Goal: Navigation & Orientation: Understand site structure

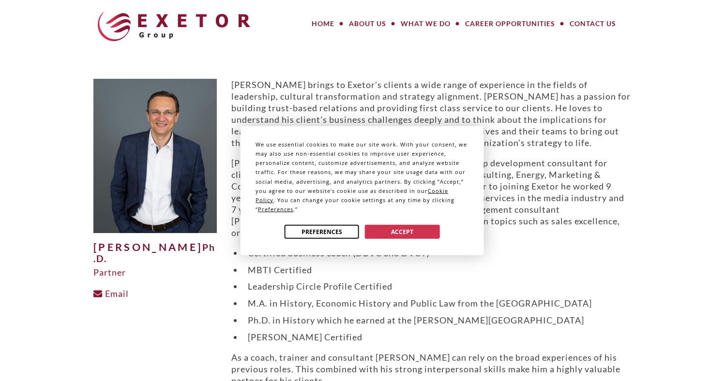
click at [299, 229] on button "Preferences" at bounding box center [321, 232] width 74 height 14
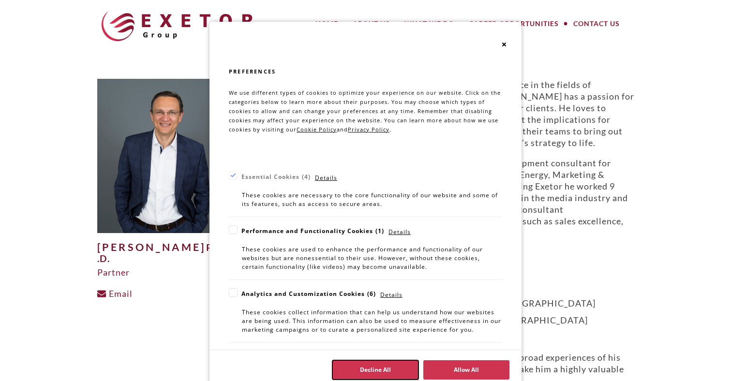
click at [357, 370] on button "Decline All" at bounding box center [375, 369] width 86 height 19
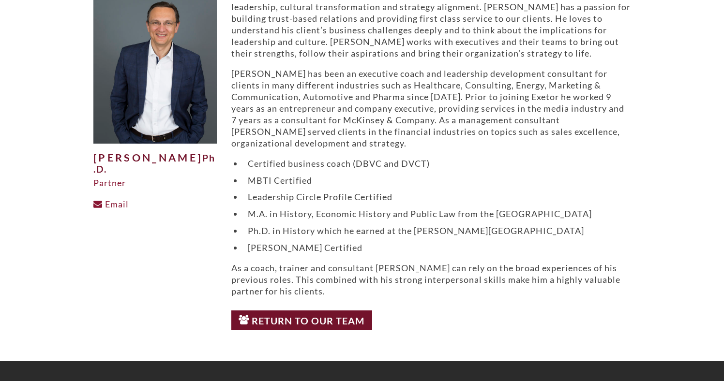
scroll to position [191, 0]
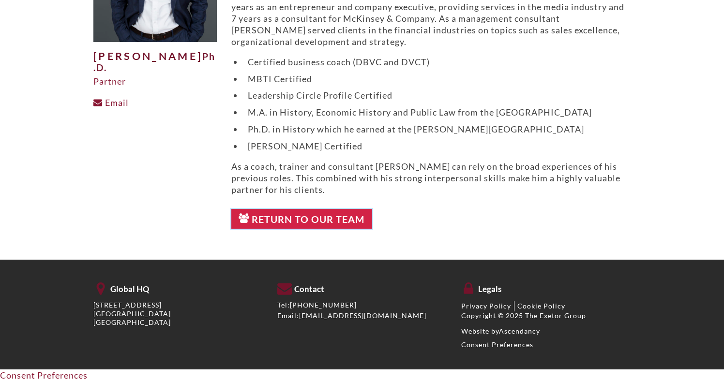
click at [276, 216] on link "Return to Our Team" at bounding box center [301, 219] width 141 height 20
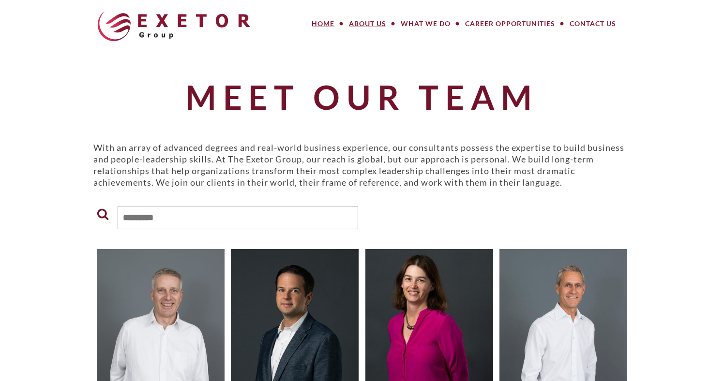
click at [317, 24] on link "Home" at bounding box center [322, 23] width 37 height 19
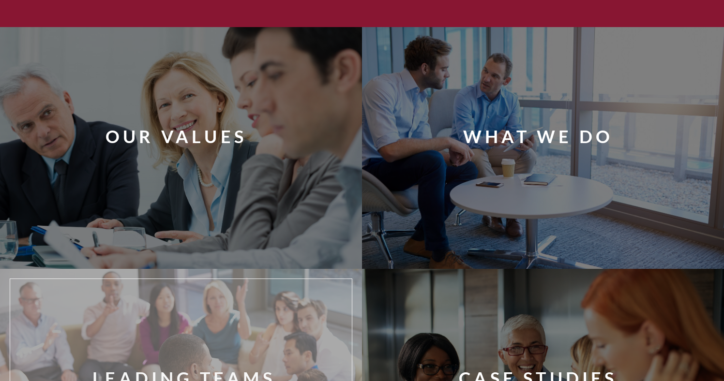
scroll to position [634, 0]
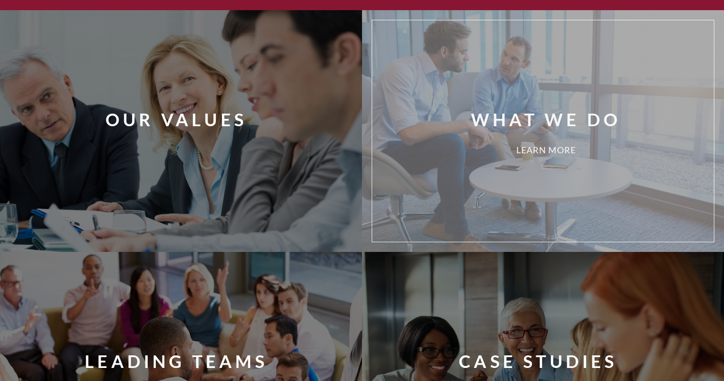
click at [474, 148] on div "Learn More" at bounding box center [546, 151] width 356 height 10
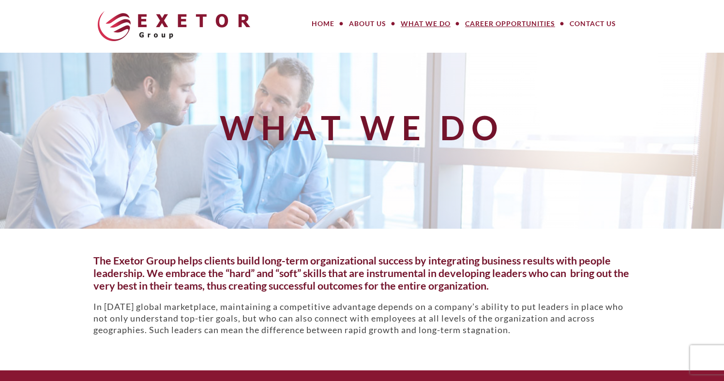
click at [508, 25] on link "Career Opportunities" at bounding box center [510, 23] width 104 height 19
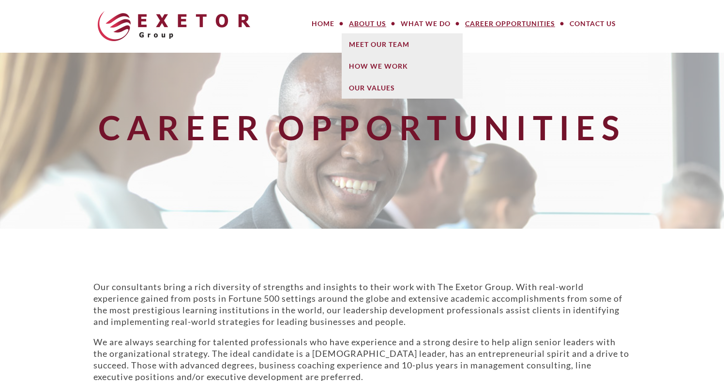
click at [377, 20] on link "About Us" at bounding box center [368, 23] width 52 height 19
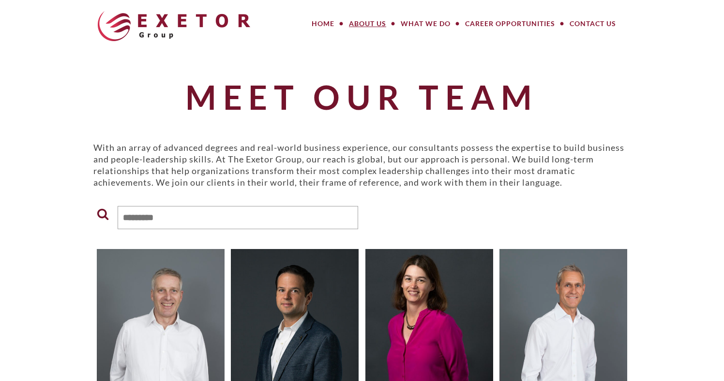
drag, startPoint x: 367, startPoint y: 69, endPoint x: 364, endPoint y: 76, distance: 7.4
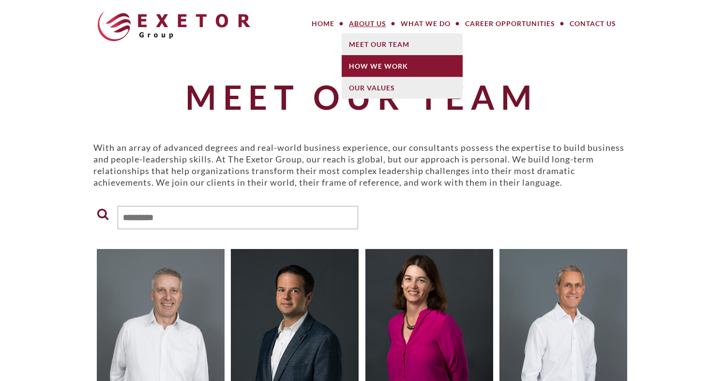
click at [366, 69] on link "How We Work" at bounding box center [402, 66] width 121 height 22
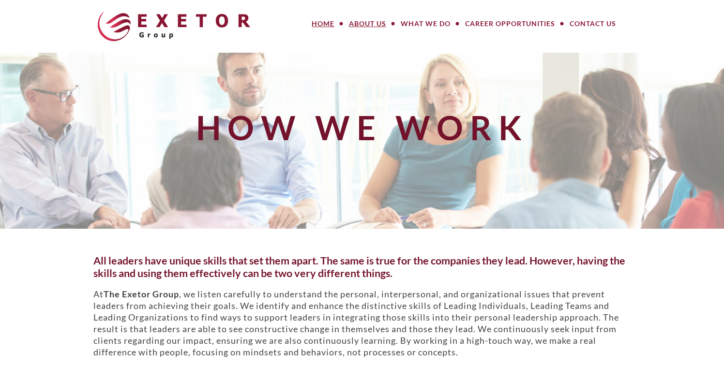
click at [324, 24] on link "Home" at bounding box center [322, 23] width 37 height 19
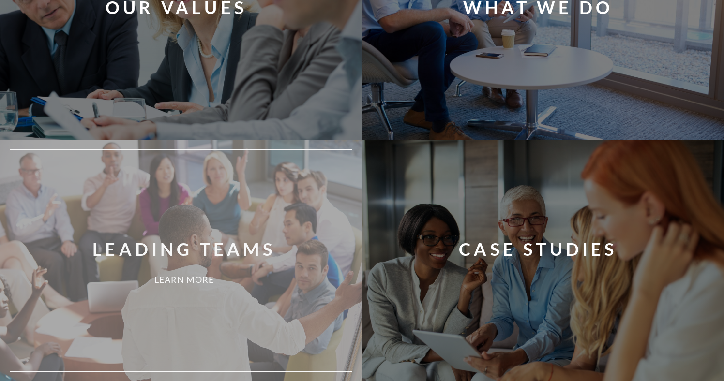
scroll to position [774, 0]
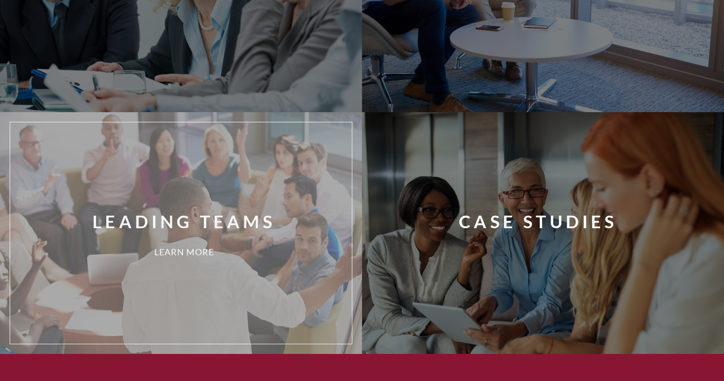
click at [177, 214] on div "Leading Teams" at bounding box center [183, 221] width 183 height 24
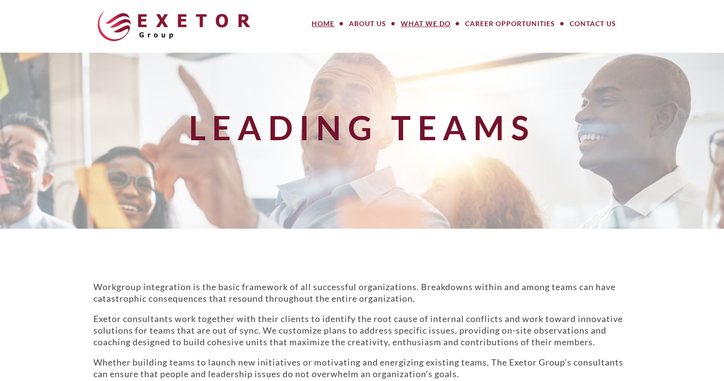
click at [317, 25] on link "Home" at bounding box center [322, 23] width 37 height 19
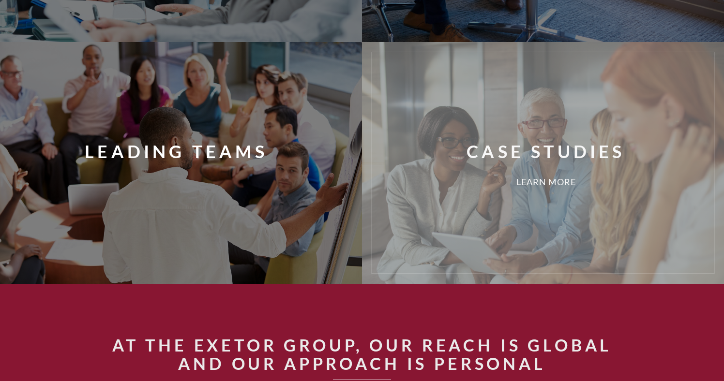
scroll to position [822, 0]
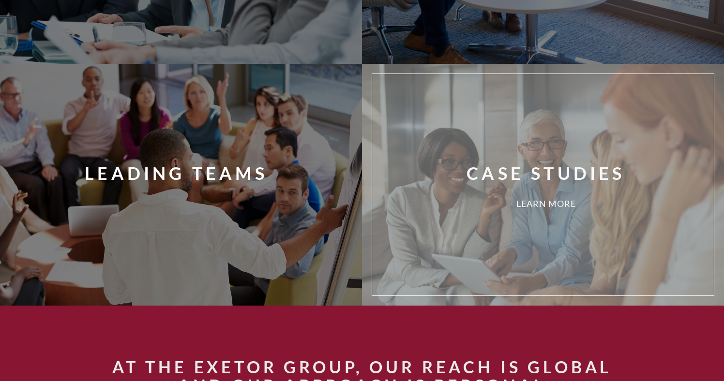
click at [497, 171] on div "Case Studies" at bounding box center [545, 173] width 158 height 24
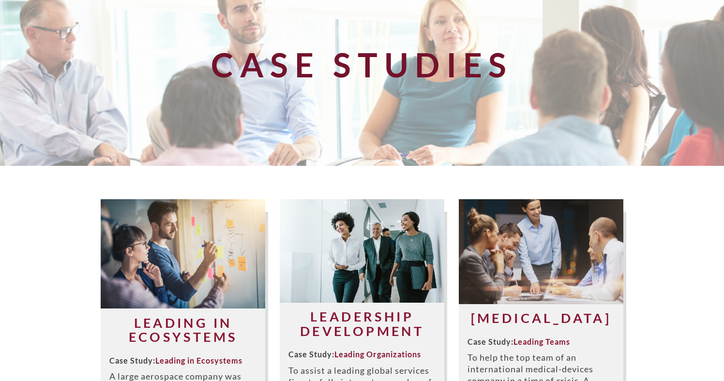
scroll to position [145, 0]
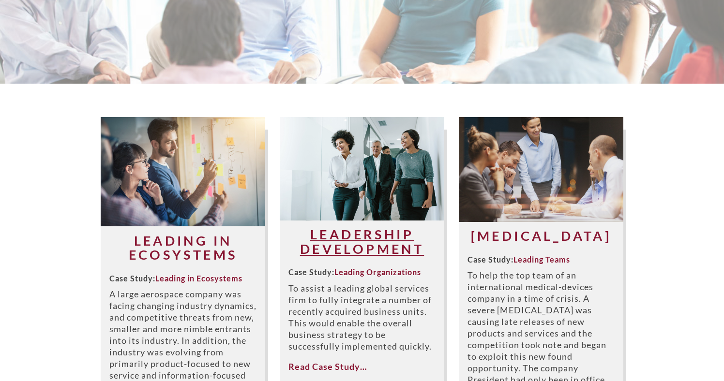
click at [338, 241] on link "Leadership Development" at bounding box center [362, 241] width 124 height 30
